Goal: Entertainment & Leisure: Consume media (video, audio)

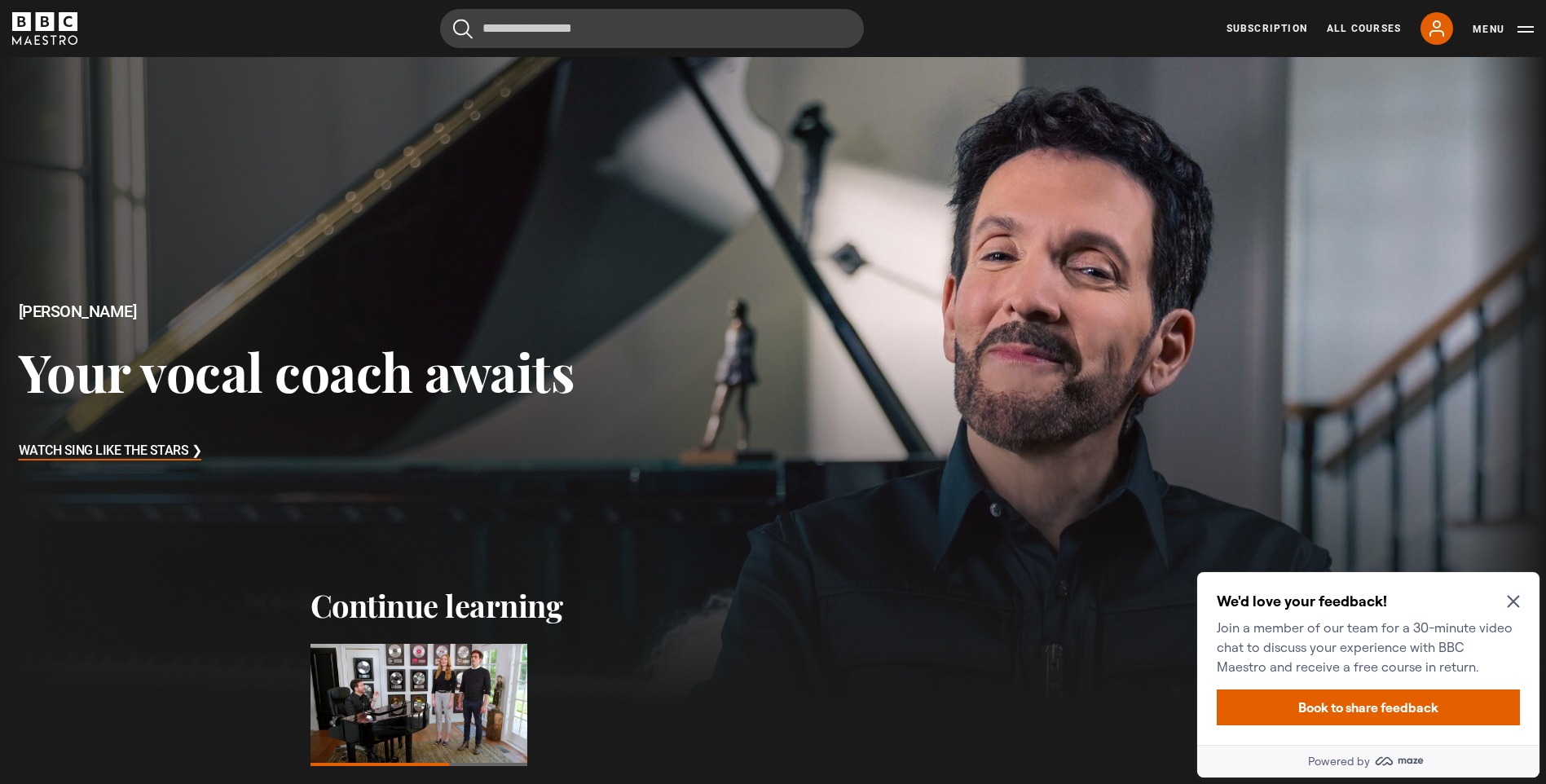
click at [1510, 603] on icon "Close Maze Prompt" at bounding box center [1513, 601] width 13 height 13
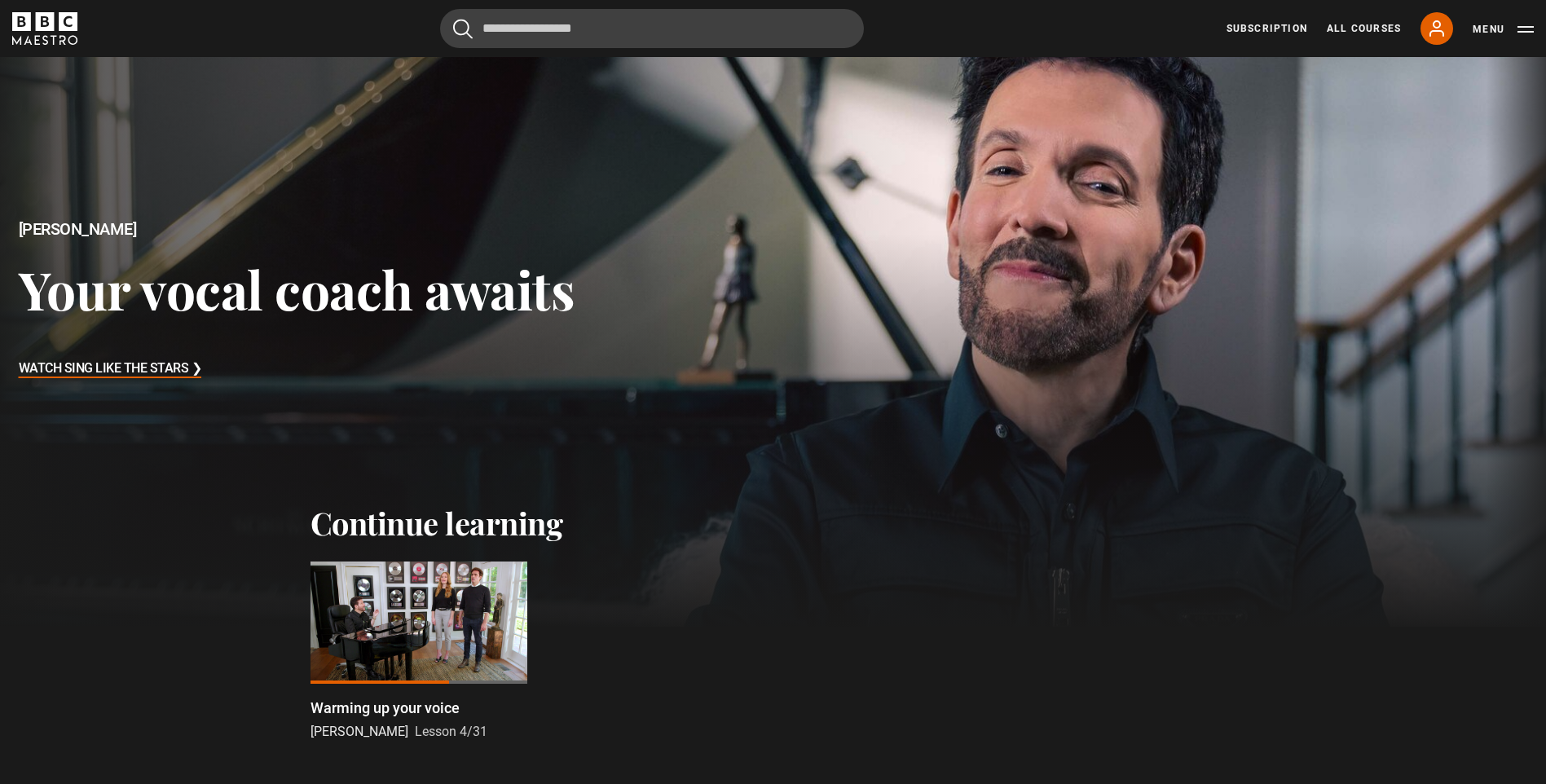
scroll to position [163, 0]
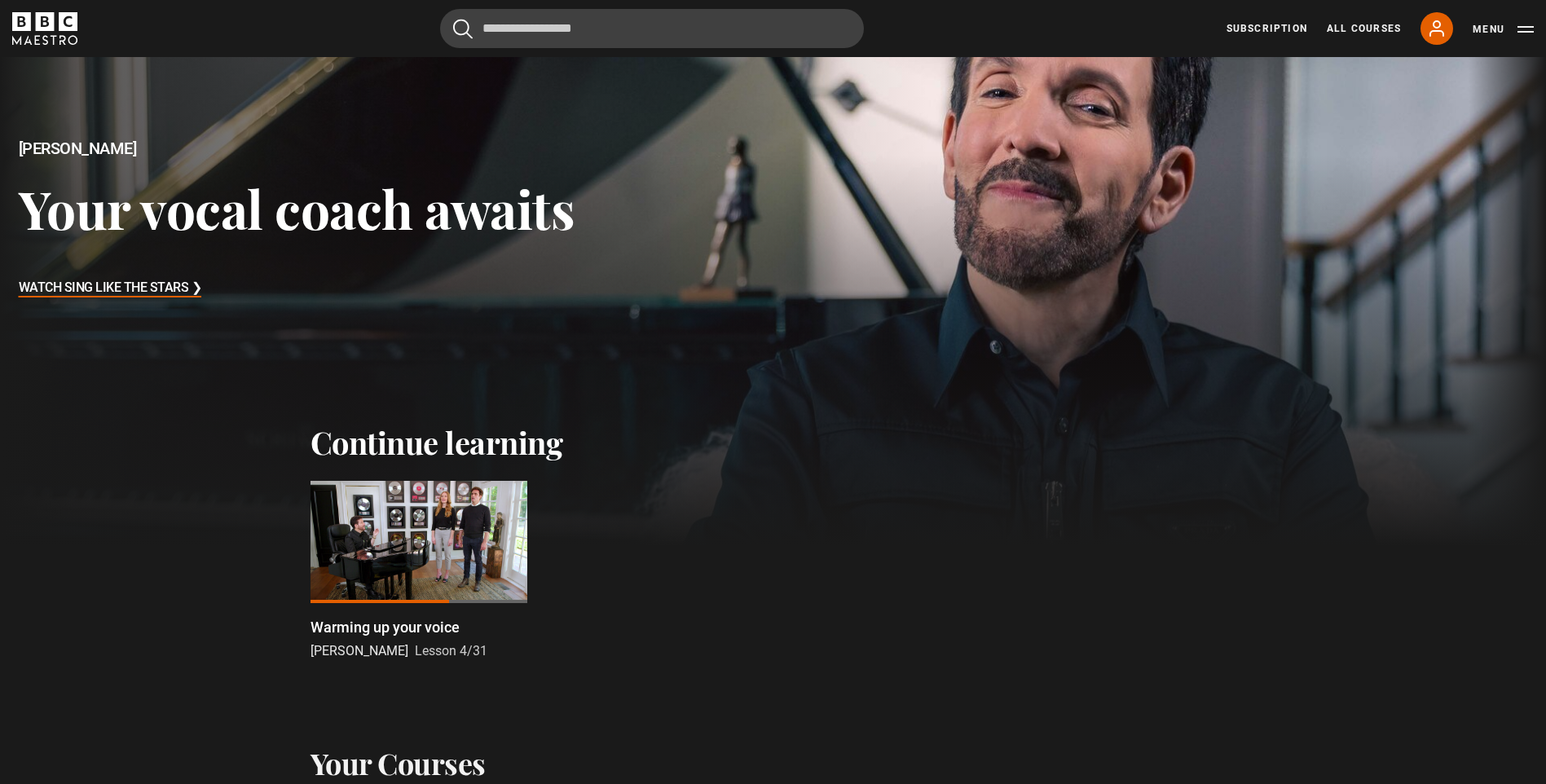
click at [449, 543] on div at bounding box center [419, 542] width 217 height 122
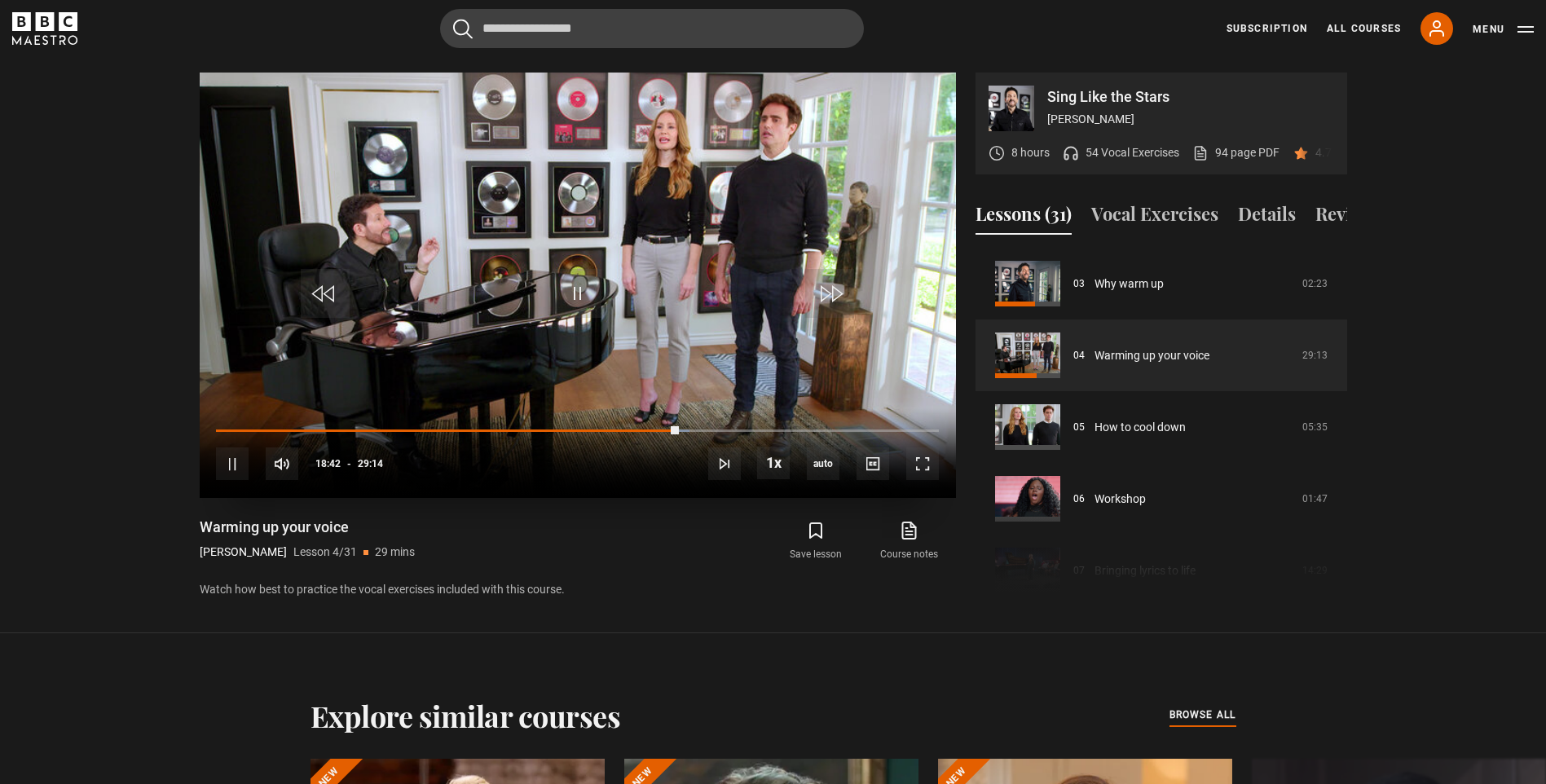
click at [927, 474] on div "10s Skip Back 10 seconds Pause 10s Skip Forward 10 seconds Loaded : 65.56% 18:4…" at bounding box center [578, 454] width 756 height 90
click at [923, 460] on span "Video Player" at bounding box center [922, 463] width 32 height 32
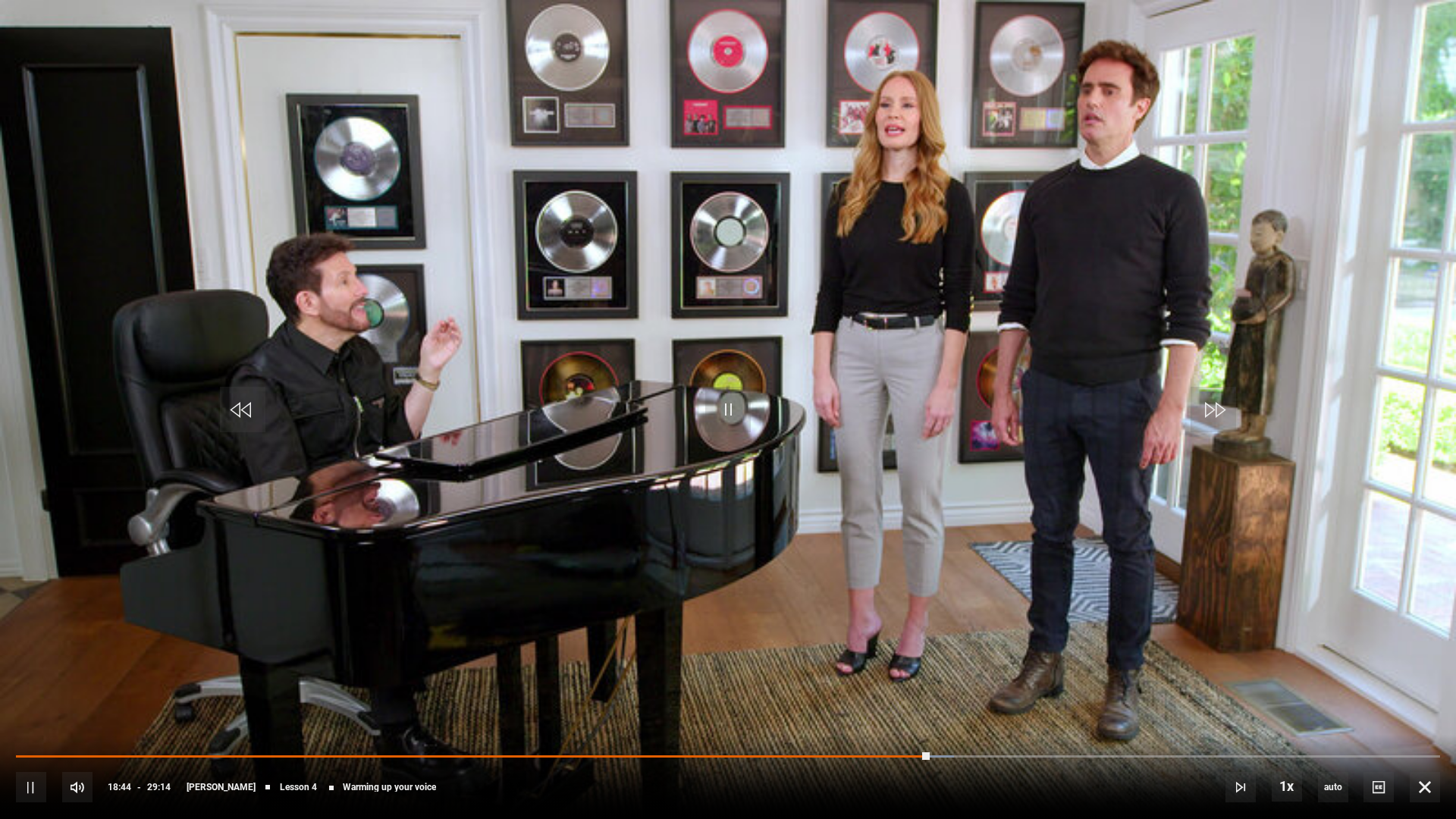
click at [19, 729] on div "10s Skip Back 10 seconds Pause 10s Skip Forward 10 seconds Loaded : 65.85% 18:4…" at bounding box center [728, 777] width 1456 height 84
click at [20, 729] on div "10s Skip Back 10 seconds Pause 10s Skip Forward 10 seconds Loaded : 67.56% 00:0…" at bounding box center [728, 777] width 1456 height 84
drag, startPoint x: 924, startPoint y: 753, endPoint x: 17, endPoint y: 783, distance: 907.5
click at [20, 729] on div "10s Skip Back 10 seconds Play 10s Skip Forward 10 seconds Loaded : 0.00% 18:37 …" at bounding box center [728, 777] width 1456 height 84
click at [19, 729] on div "10s Skip Back 10 seconds Pause 10s Skip Forward 10 seconds Loaded : 0.00% 00:03…" at bounding box center [728, 777] width 1456 height 84
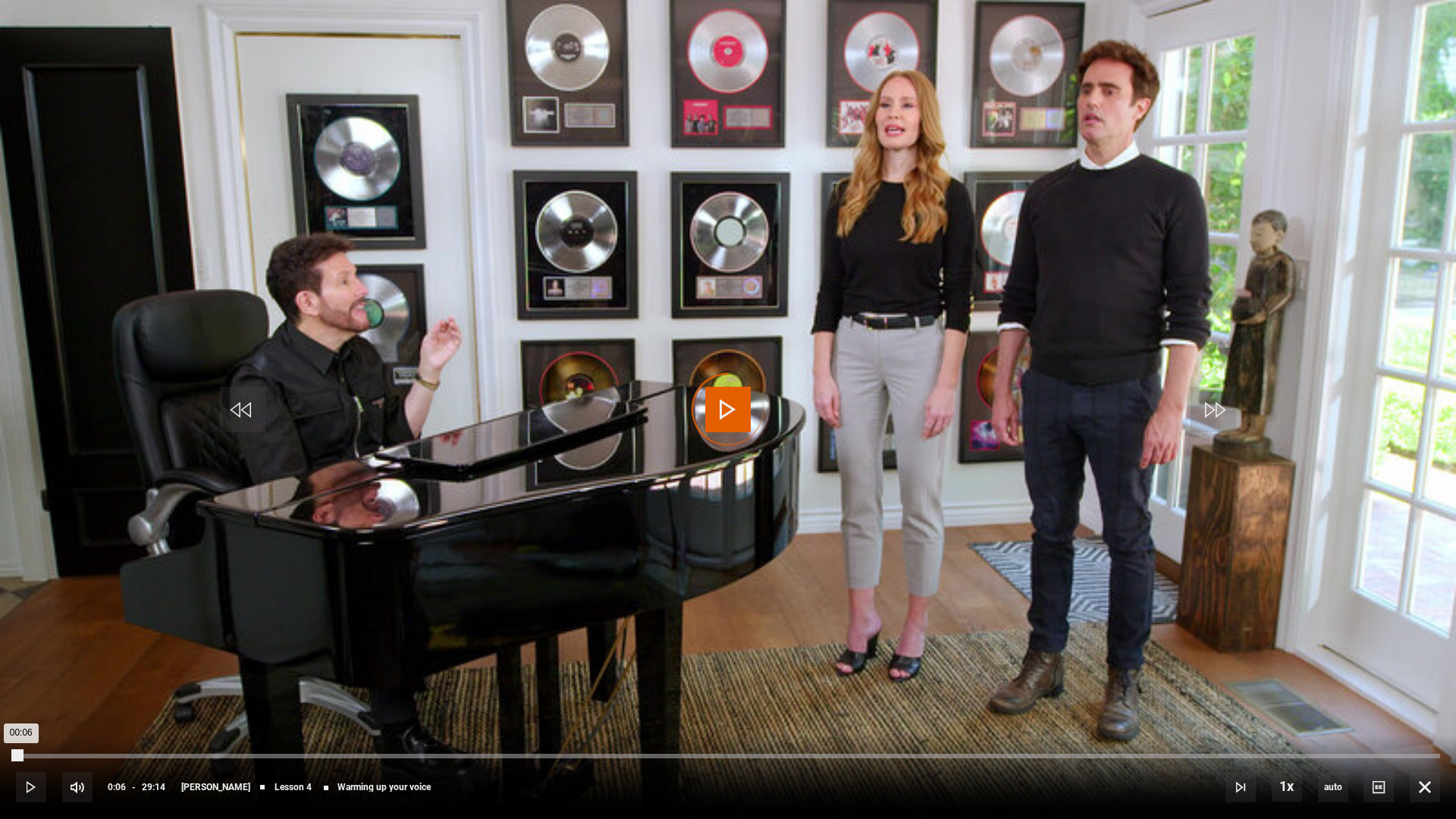
click at [21, 729] on div "00:06" at bounding box center [18, 756] width 6 height 5
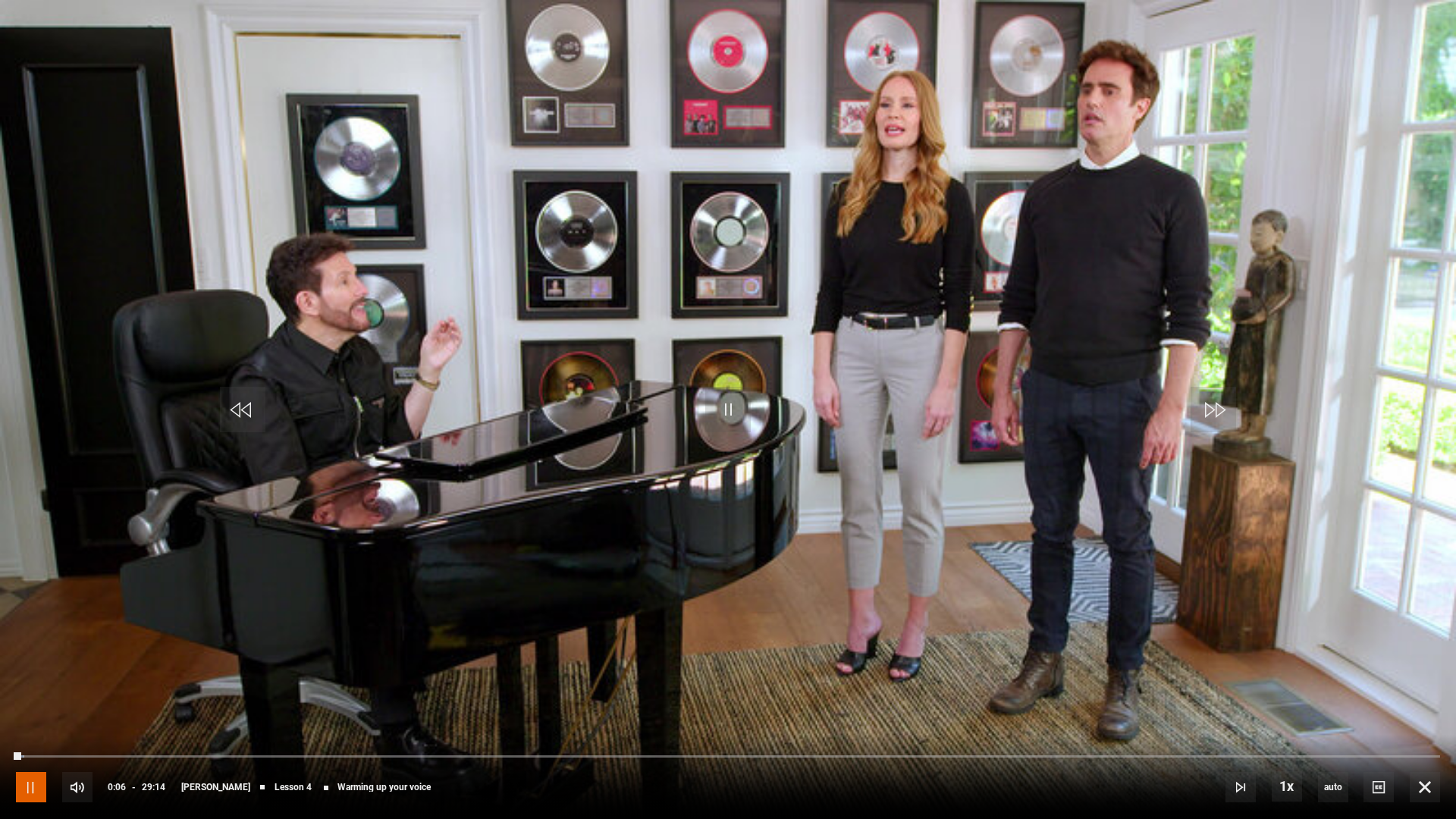
click at [33, 729] on span "Video Player" at bounding box center [31, 786] width 30 height 30
click at [247, 729] on div "10s Skip Back 10 seconds Pause 10s Skip Forward 10 seconds Loaded : 24.52% 06:4…" at bounding box center [728, 777] width 1456 height 84
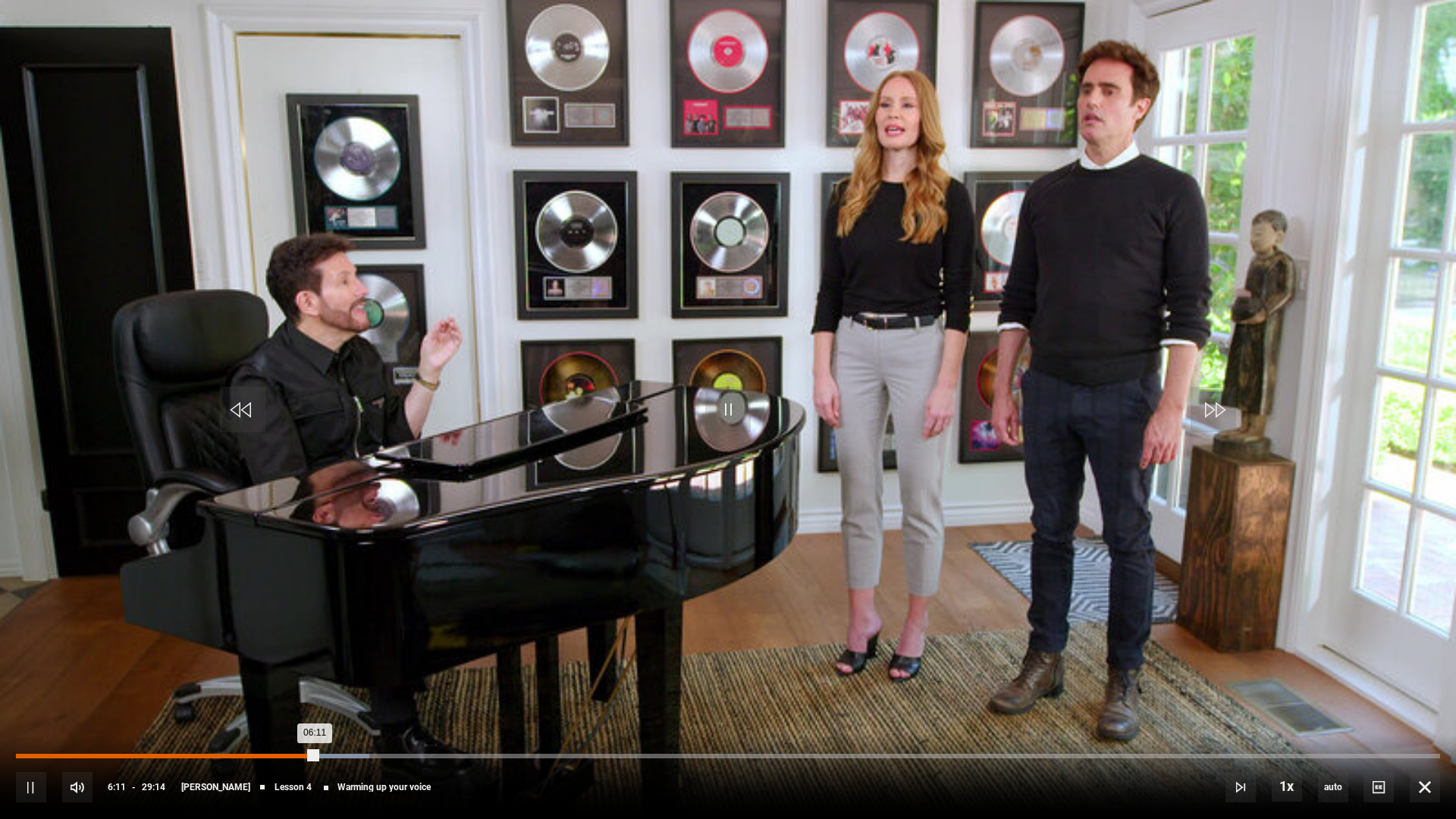
click at [262, 729] on div "Loaded : 24.80% 05:03 06:11" at bounding box center [728, 756] width 1424 height 5
click at [736, 405] on span "Video Player" at bounding box center [727, 409] width 45 height 45
click at [256, 729] on div "04:56" at bounding box center [257, 756] width 2 height 5
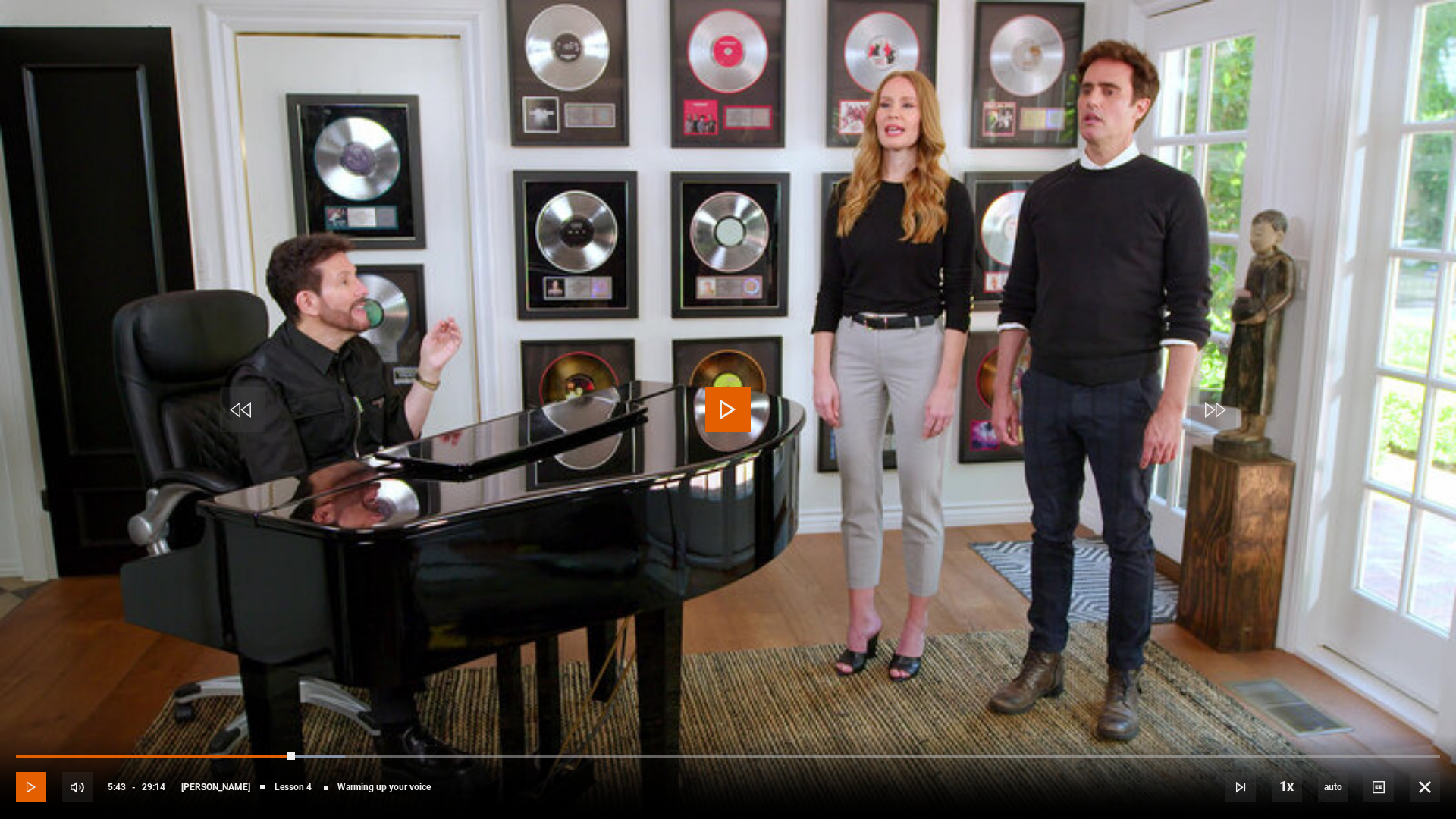
click at [17, 729] on span "Video Player" at bounding box center [31, 786] width 30 height 30
click at [276, 729] on div "10s Skip Back 10 seconds Play 10s Skip Forward 10 seconds Loaded : 24.80% 05:50…" at bounding box center [728, 777] width 1456 height 84
click at [271, 729] on div "05:13" at bounding box center [272, 756] width 2 height 5
click at [259, 729] on div "10s Skip Back 10 seconds Play 10s Skip Forward 10 seconds Loaded : 21.66% 04:52…" at bounding box center [728, 777] width 1456 height 84
click at [260, 729] on div "Loaded : 21.66% 05:00 05:17" at bounding box center [728, 756] width 1424 height 5
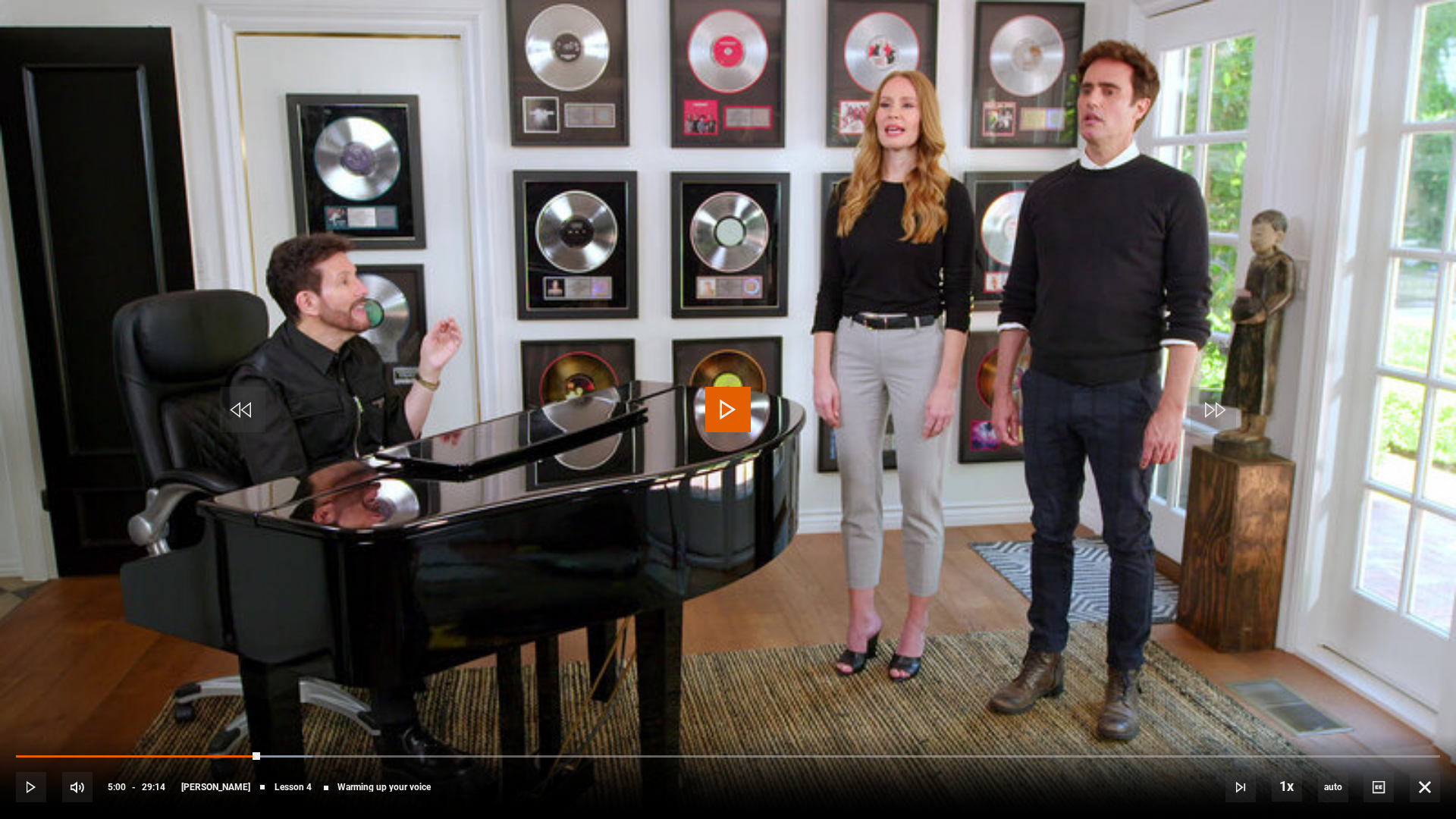
drag, startPoint x: 726, startPoint y: 408, endPoint x: 710, endPoint y: 388, distance: 25.6
click at [727, 392] on span "Video Player" at bounding box center [727, 409] width 45 height 45
click at [260, 729] on div "10s Skip Back 10 seconds Play 10s Skip Forward 10 seconds Loaded : 21.95% 04:25…" at bounding box center [728, 777] width 1456 height 84
click at [262, 729] on div "10s Skip Back 10 seconds Play 10s Skip Forward 10 seconds Loaded : 21.95% 04:25…" at bounding box center [728, 777] width 1456 height 84
click at [262, 729] on div "05:03" at bounding box center [263, 756] width 2 height 5
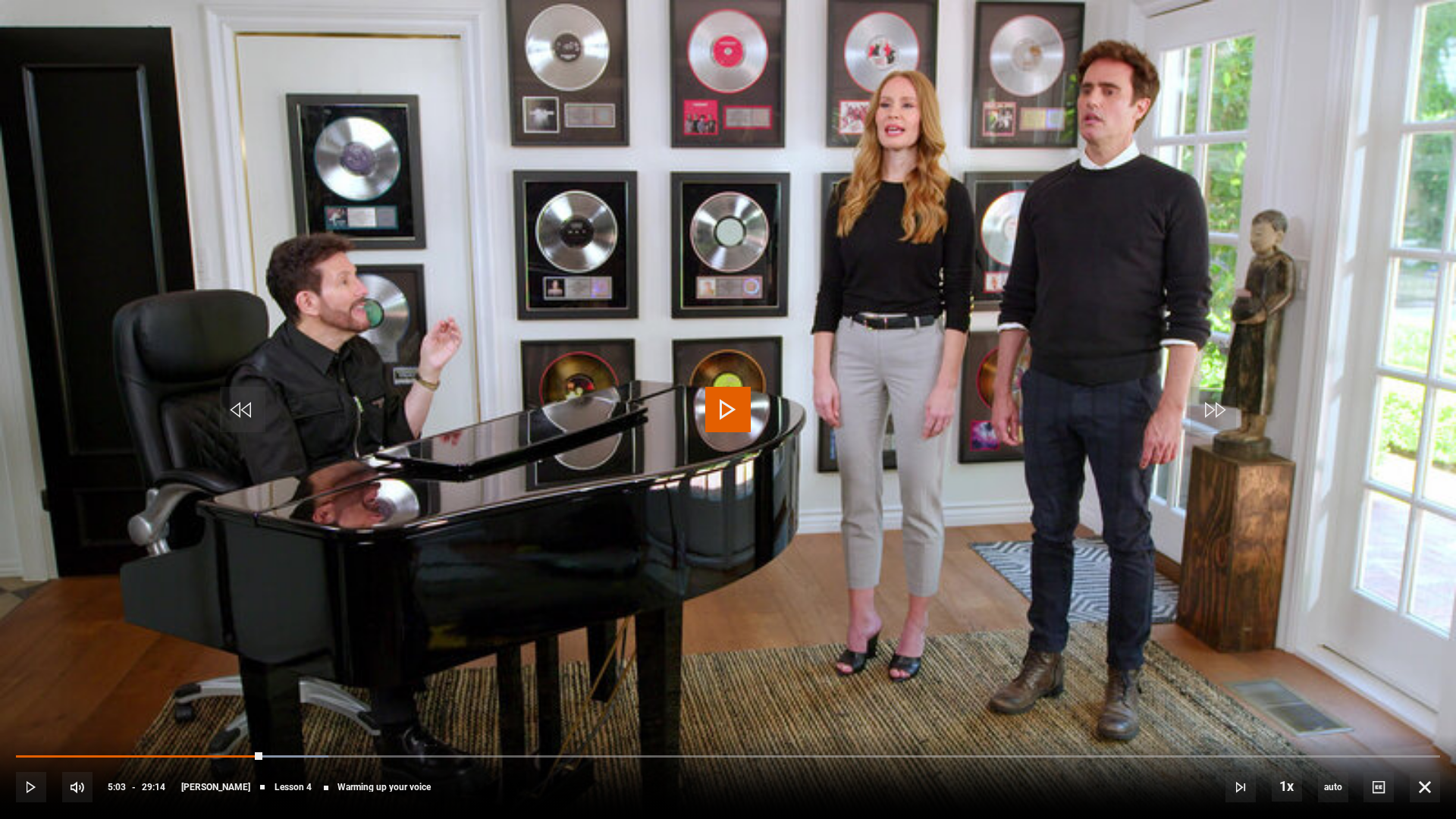
click at [730, 406] on span "Video Player" at bounding box center [727, 409] width 45 height 45
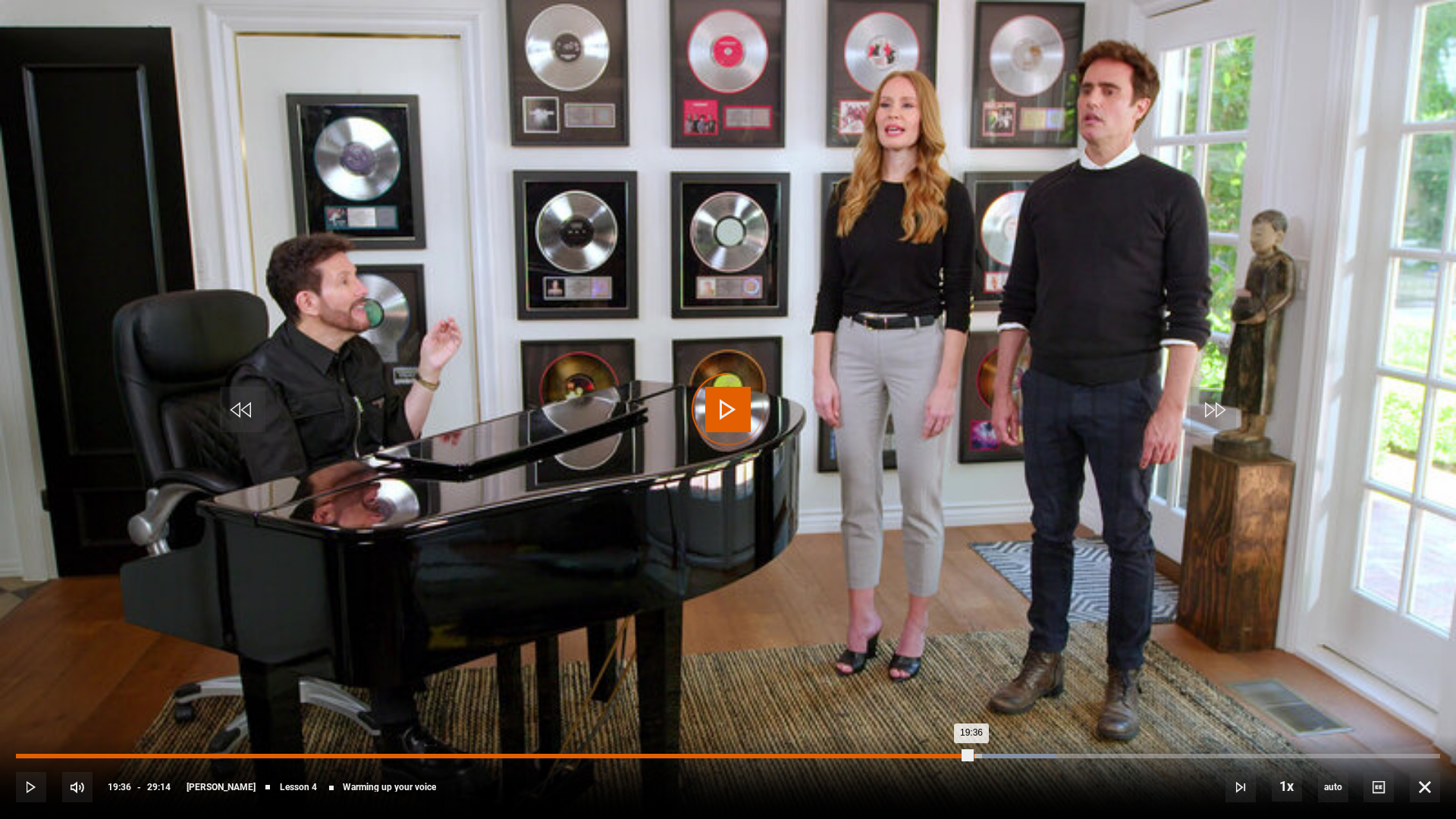
click at [972, 729] on div "Loaded : 72.98% 19:37 19:36" at bounding box center [728, 756] width 1424 height 5
click at [1012, 729] on div "Loaded : 75.83% 20:27 21:08" at bounding box center [728, 756] width 1424 height 5
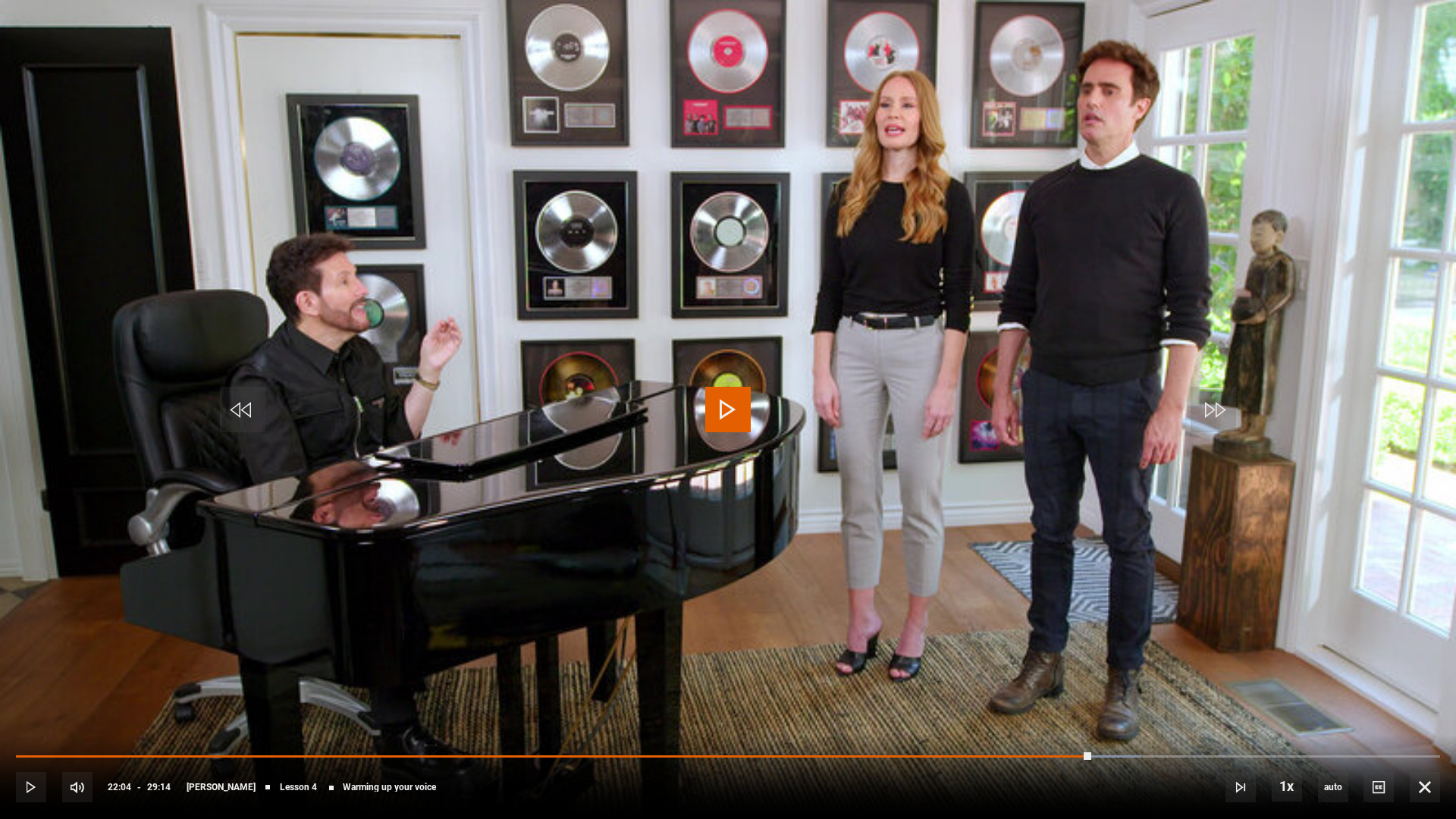
click at [736, 423] on span "Video Player" at bounding box center [727, 409] width 45 height 45
click at [25, 729] on span "Video Player" at bounding box center [31, 786] width 30 height 30
